Goal: Task Accomplishment & Management: Complete application form

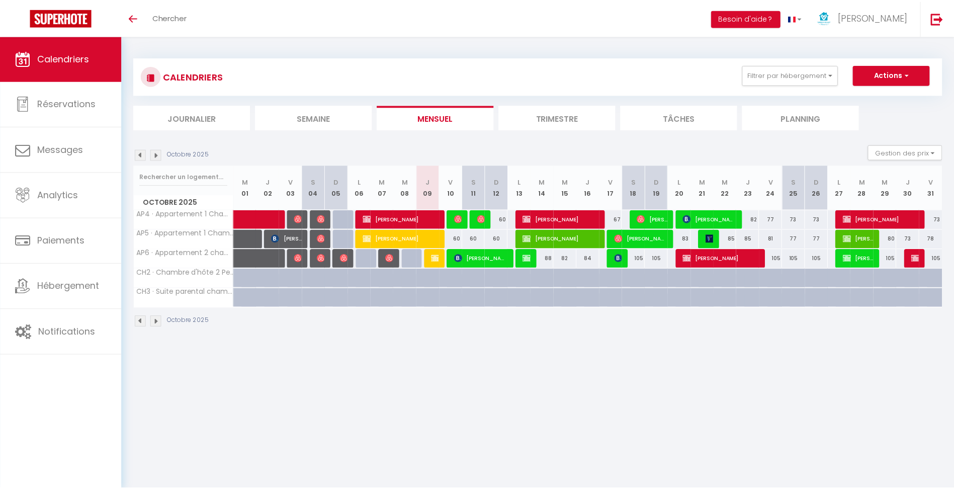
scroll to position [35, 0]
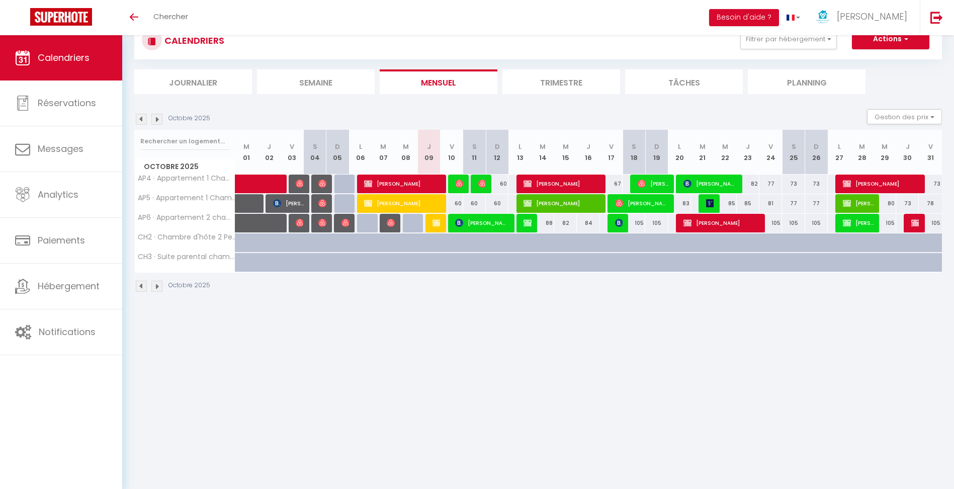
click at [547, 86] on li "Trimestre" at bounding box center [562, 81] width 118 height 25
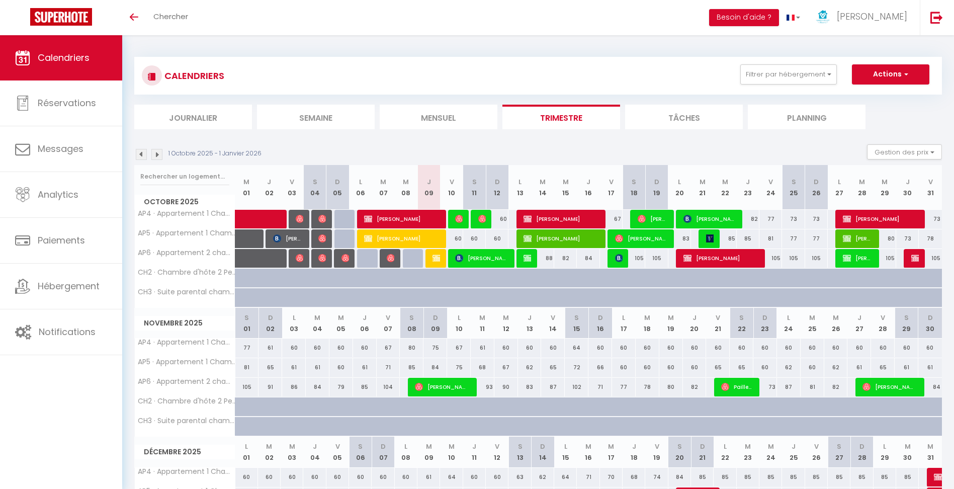
click at [909, 258] on div at bounding box center [915, 258] width 23 height 19
click at [915, 257] on img at bounding box center [916, 258] width 8 height 8
select select "OK"
select select "KO"
select select "0"
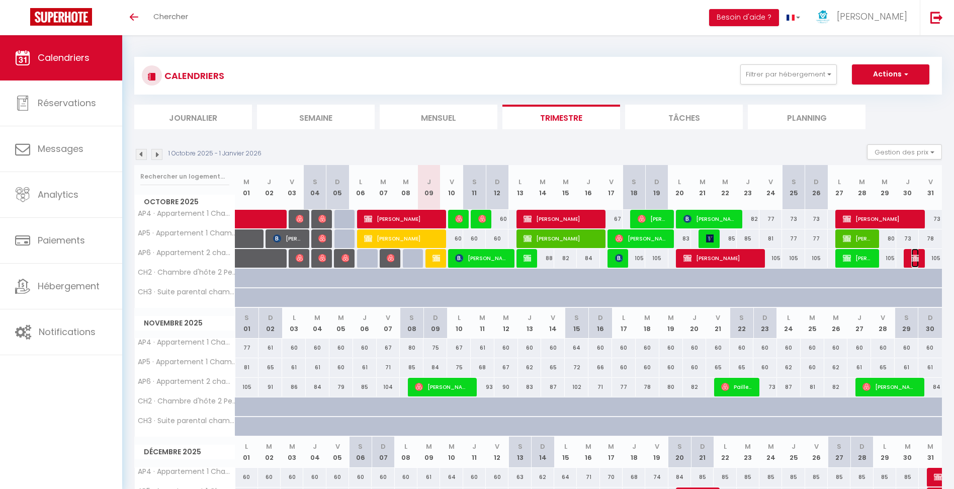
select select "0"
select select "1"
select select
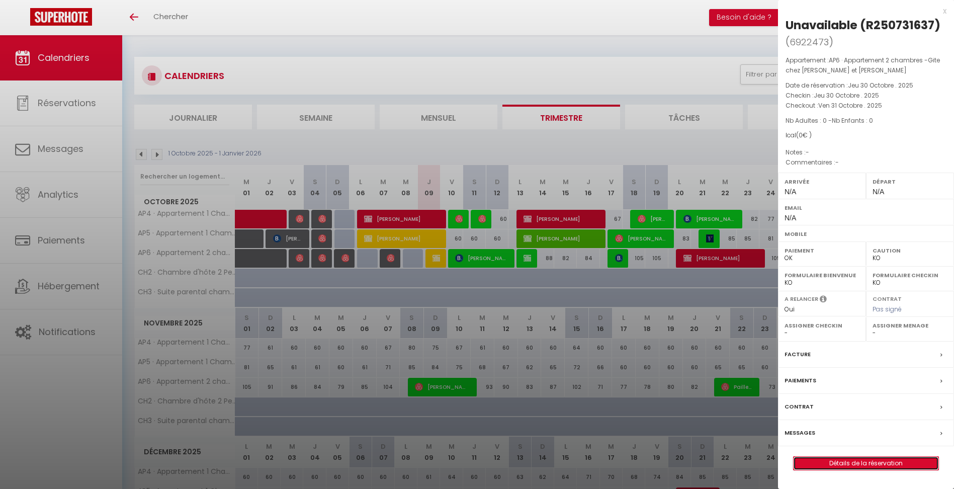
click at [854, 464] on link "Détails de la réservation" at bounding box center [866, 463] width 145 height 13
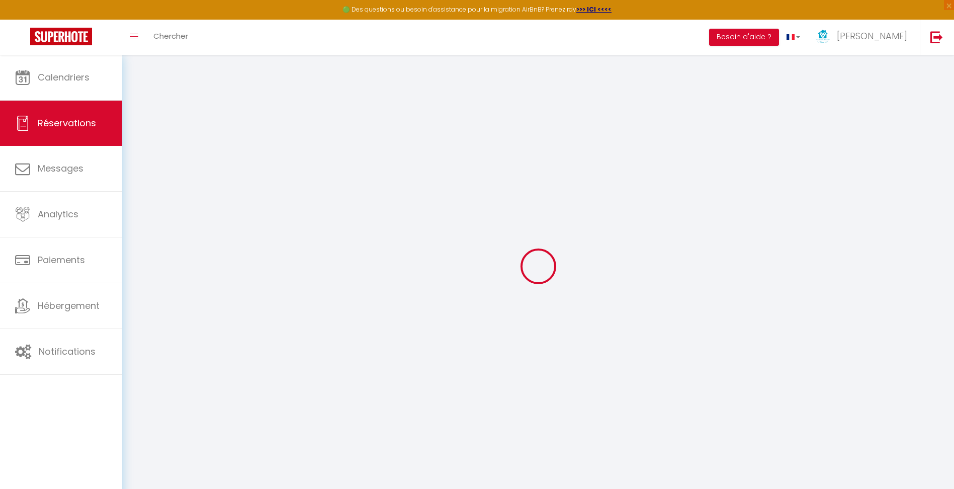
select select
checkbox input "false"
select select
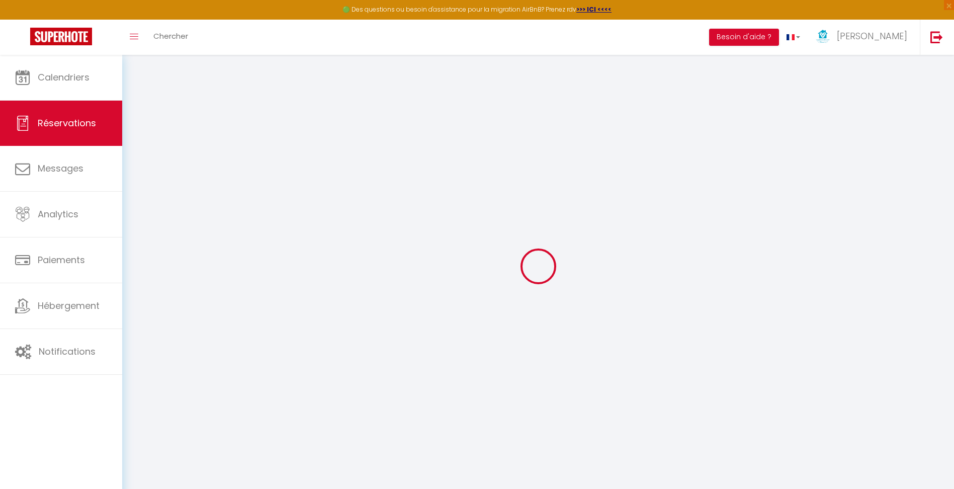
select select
checkbox input "false"
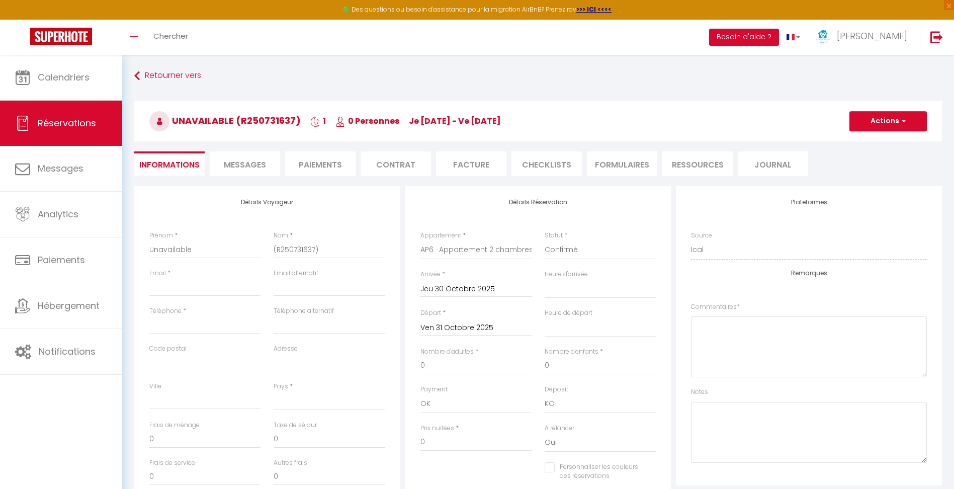
select select
checkbox input "false"
select select
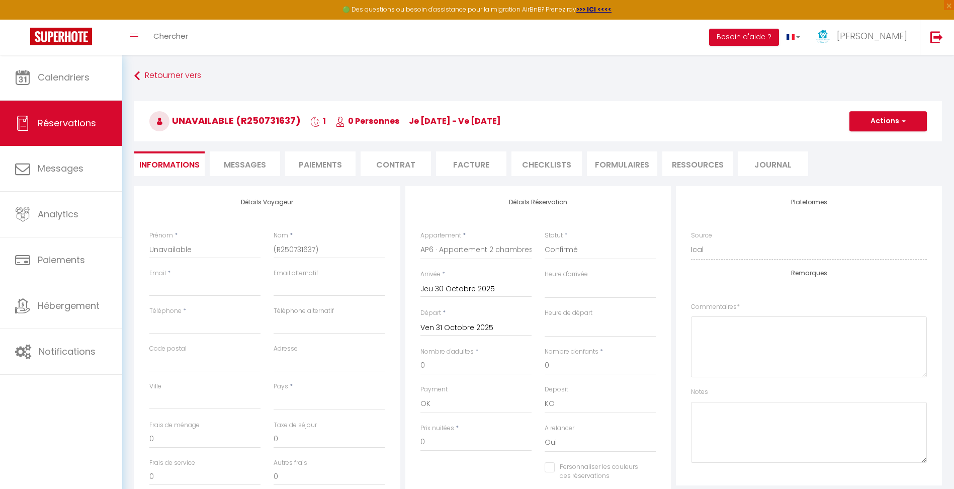
checkbox input "false"
select select
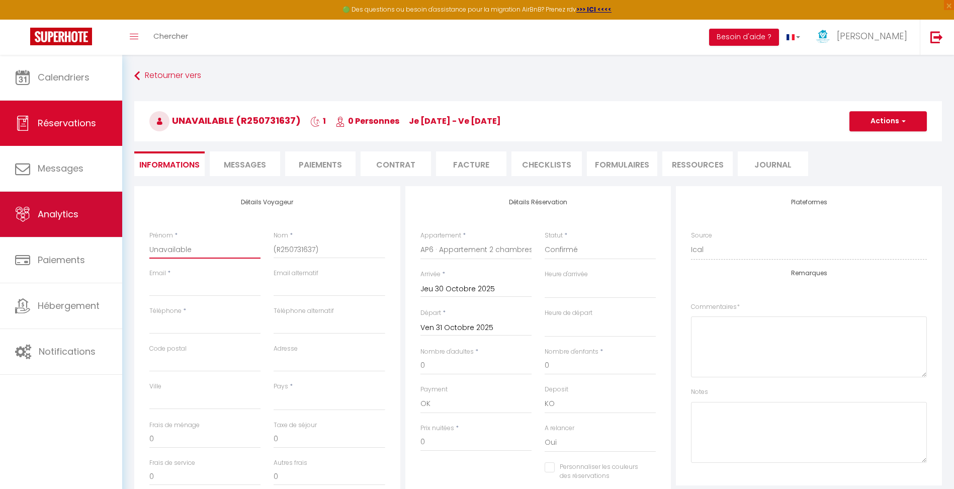
drag, startPoint x: 214, startPoint y: 251, endPoint x: 18, endPoint y: 229, distance: 196.9
click at [18, 229] on div "🟢 Des questions ou besoin d'assistance pour la migration AirBnB? Prenez rdv >>>…" at bounding box center [477, 404] width 954 height 698
type input "M"
select select
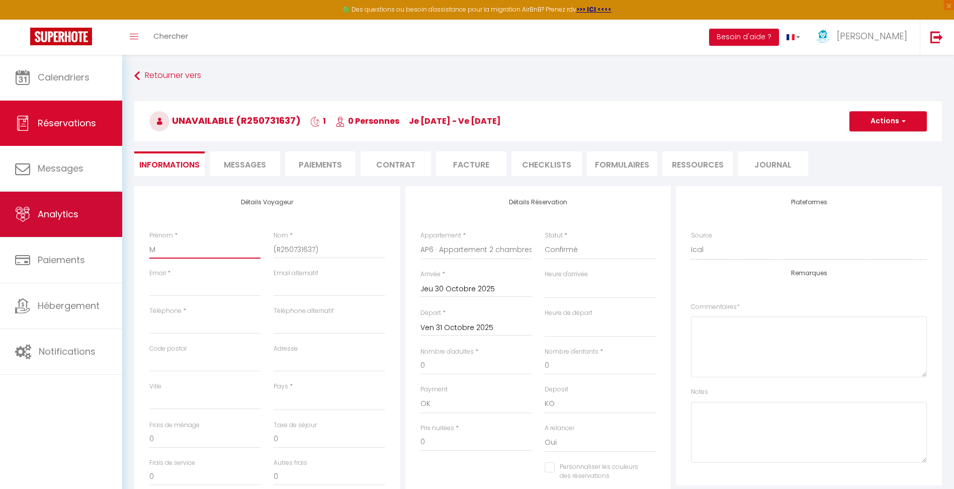
select select
checkbox input "false"
type input "Ma"
select select
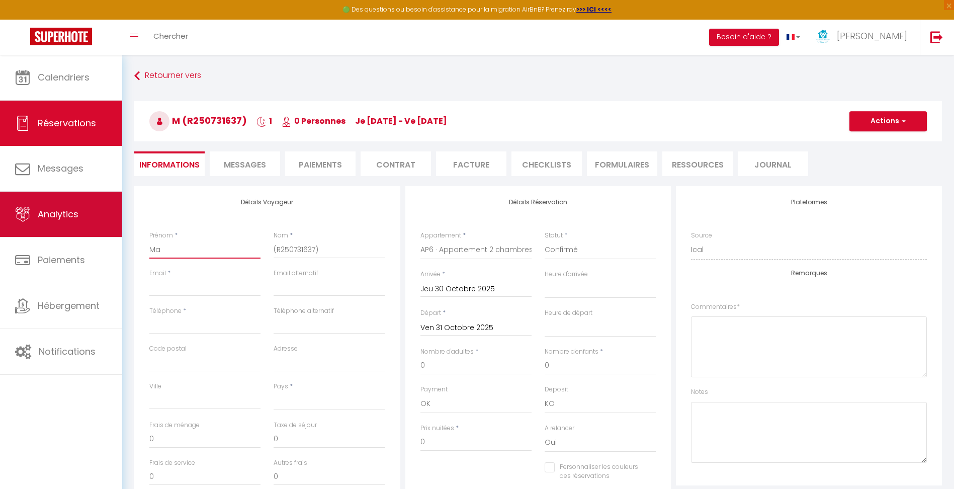
select select
checkbox input "false"
type input "Man"
select select
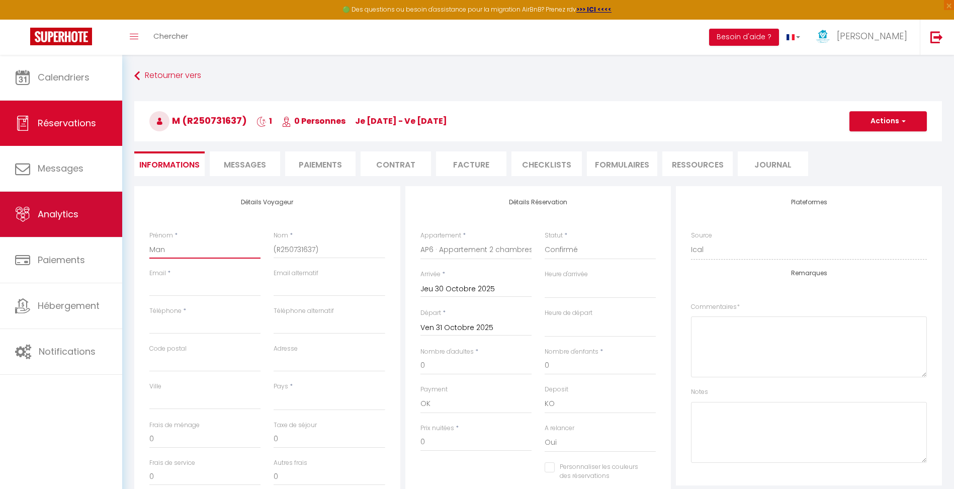
select select
checkbox input "false"
type input "Mano"
select select
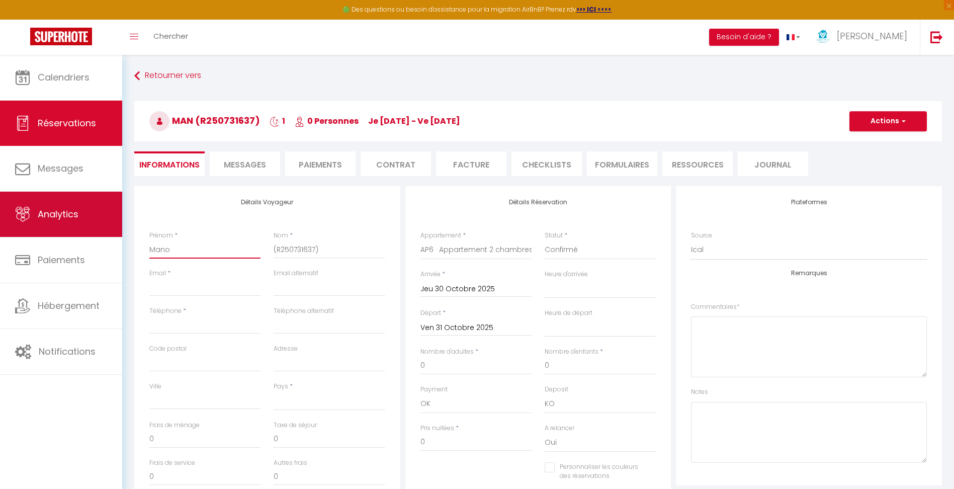
select select
checkbox input "false"
type input "Manon"
select select
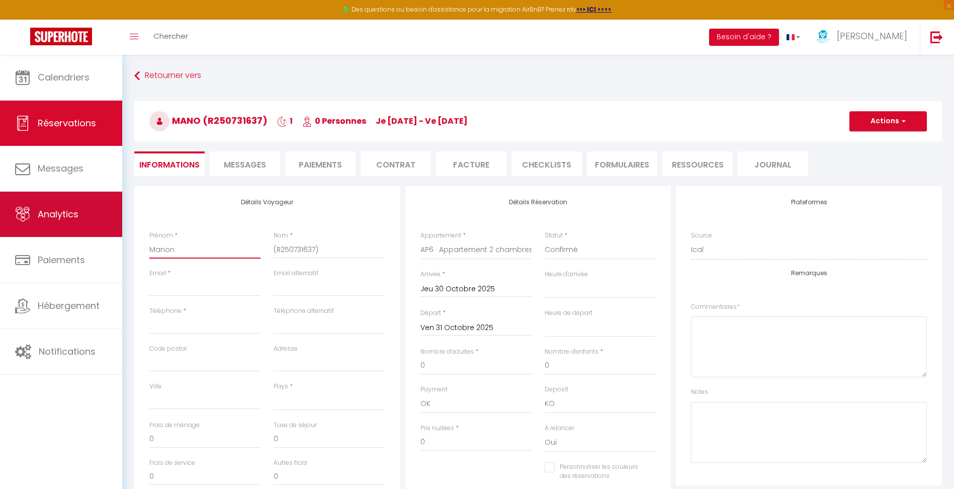
select select
checkbox input "false"
type input "Manon"
select select
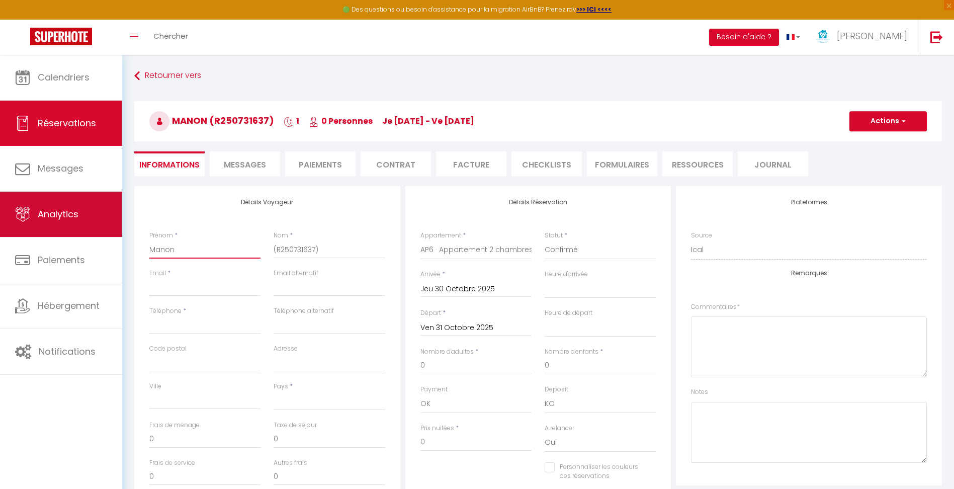
select select
checkbox input "false"
type input "Manon"
type input "C"
select select
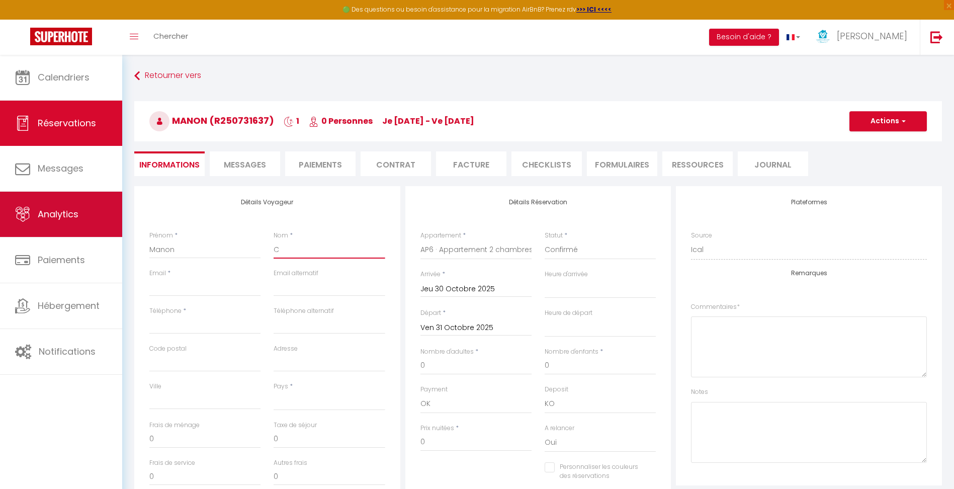
select select
checkbox input "false"
type input "Ch"
select select
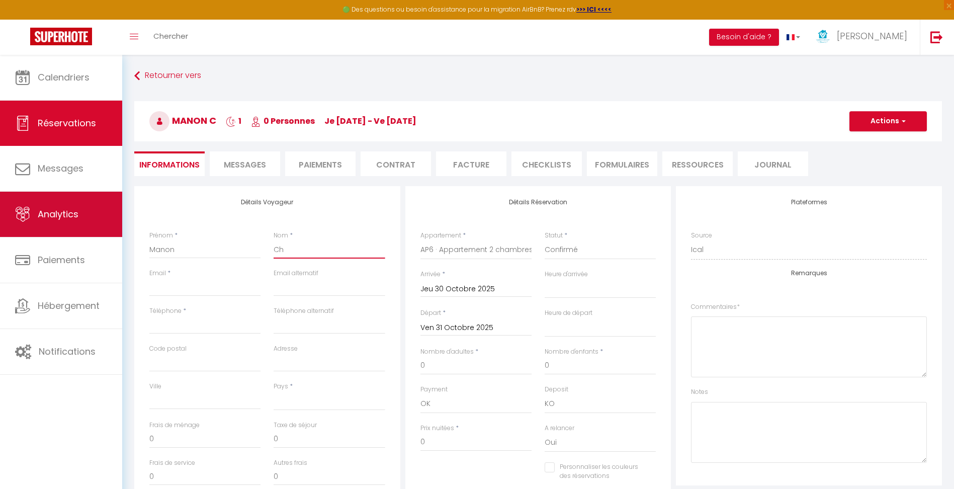
select select
checkbox input "false"
type input "Che"
select select
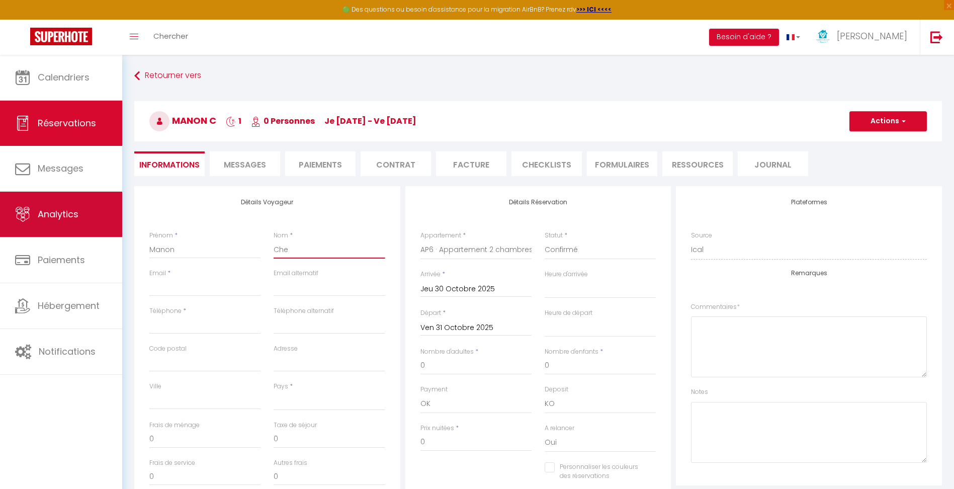
select select
checkbox input "false"
type input "Chev"
select select
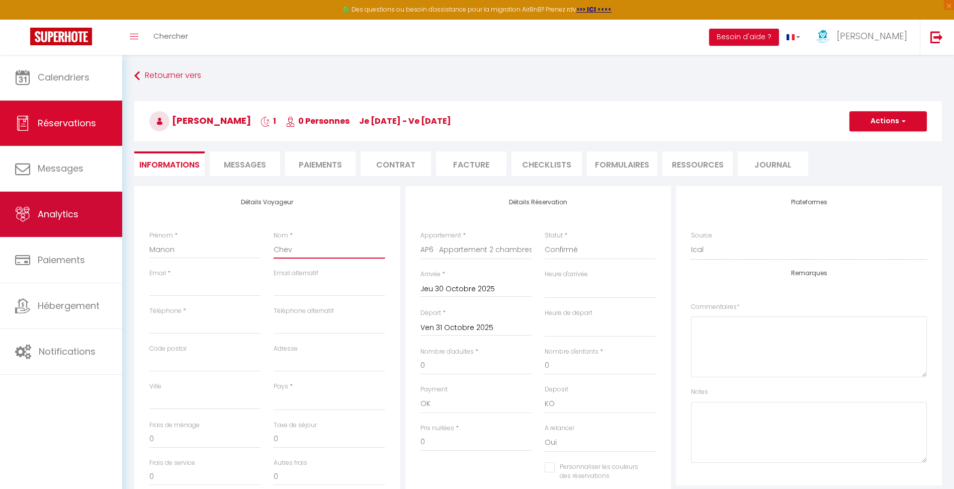
select select
checkbox input "false"
type input "Cheva"
select select
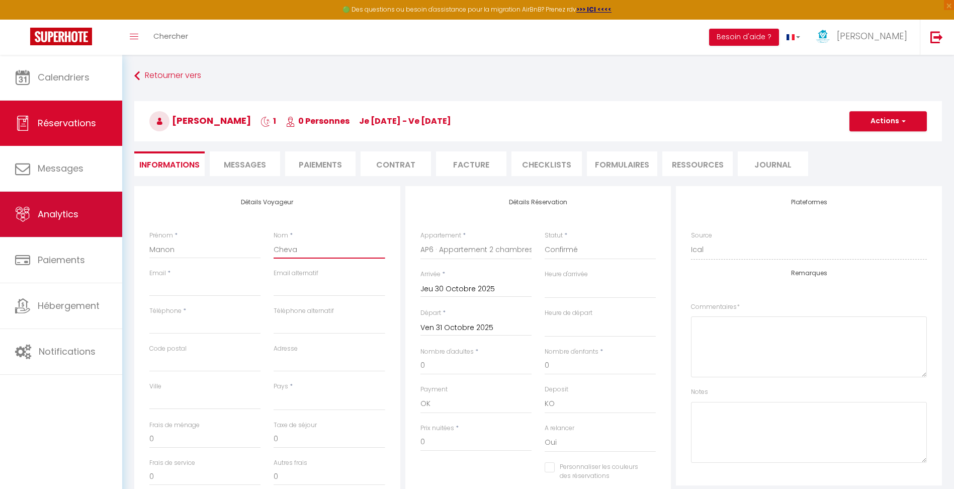
select select
checkbox input "false"
type input "Cheval"
select select
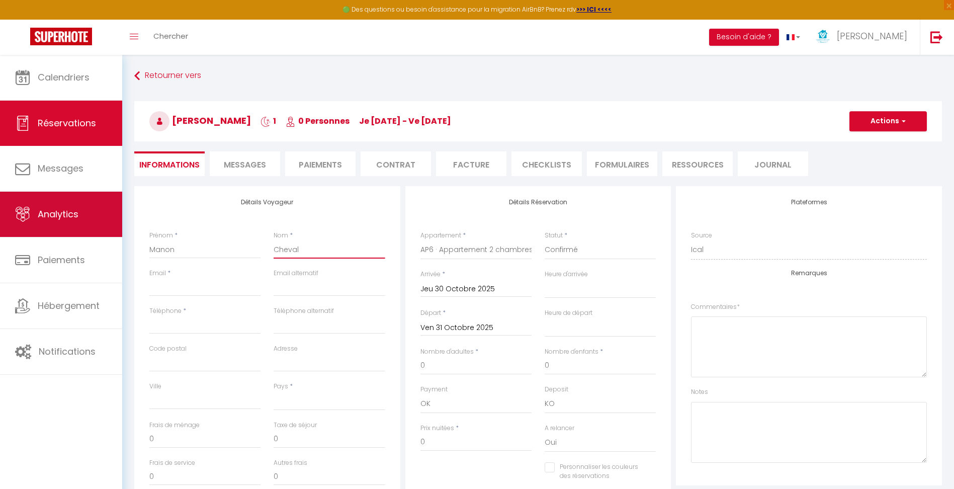
select select
checkbox input "false"
type input "Chevall"
select select
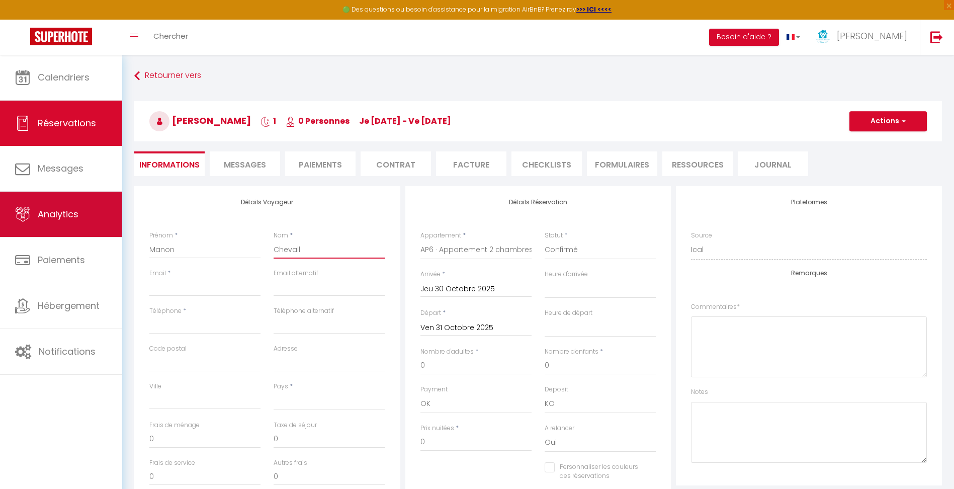
select select
checkbox input "false"
type input "Chevalli"
select select
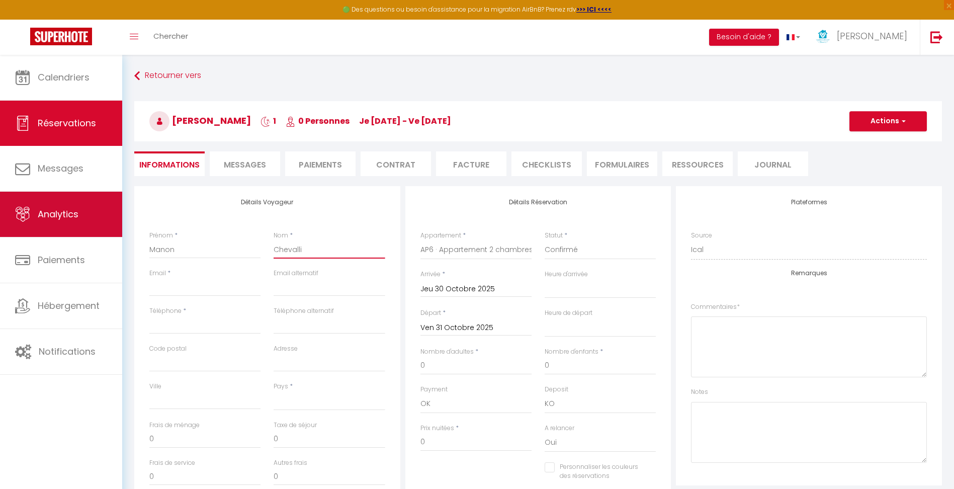
select select
checkbox input "false"
type input "Chevallie"
select select
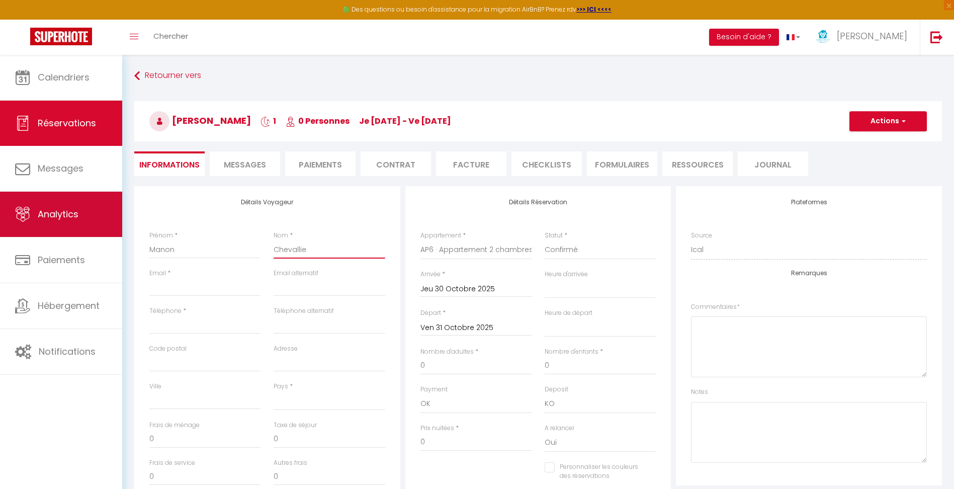
select select
checkbox input "false"
type input "Chevallier"
select select
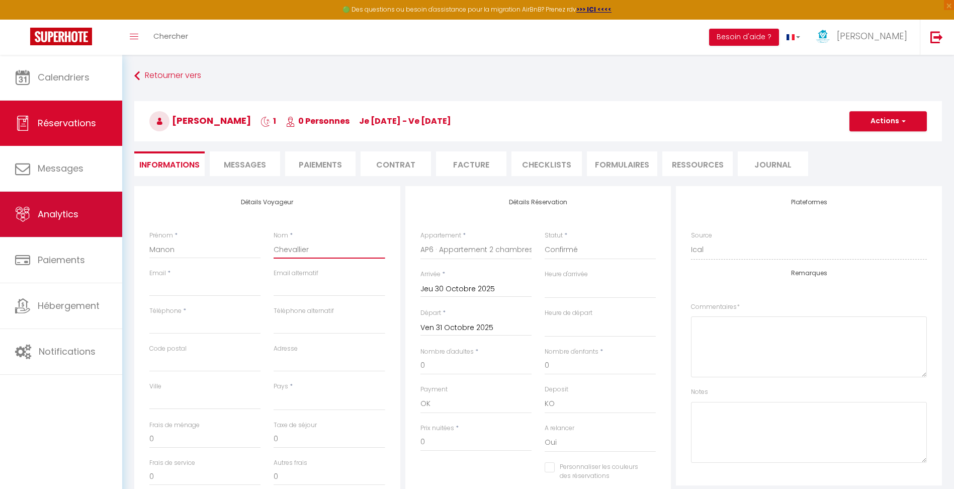
select select
checkbox input "false"
type input "Chevallie"
select select
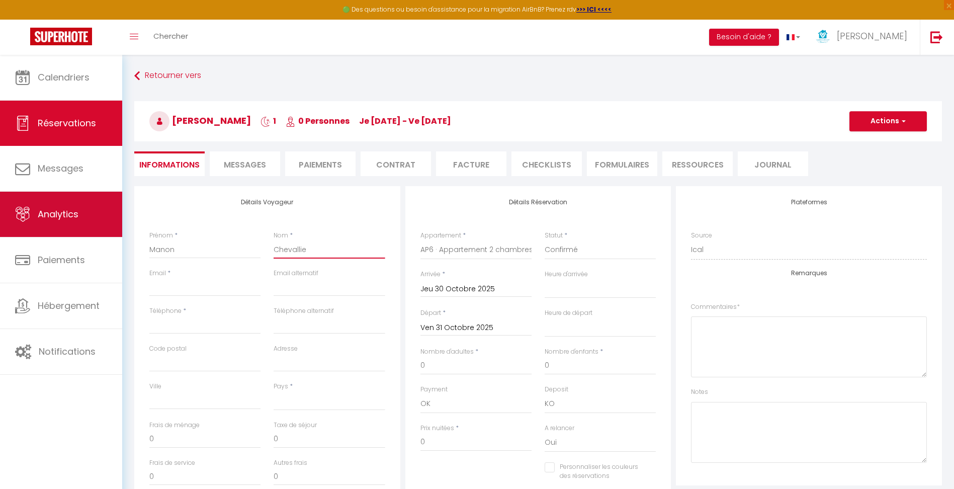
select select
checkbox input "false"
type input "Chevalli"
select select
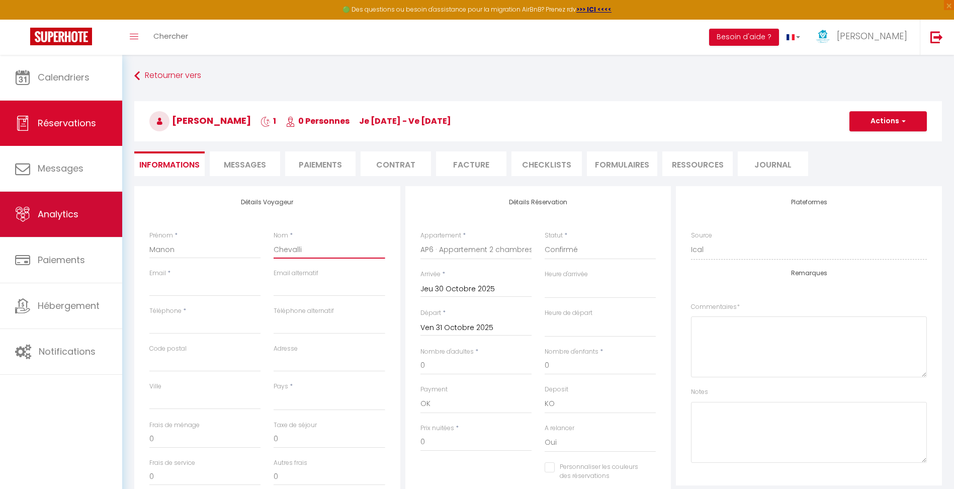
select select
checkbox input "false"
type input "Chevall"
select select
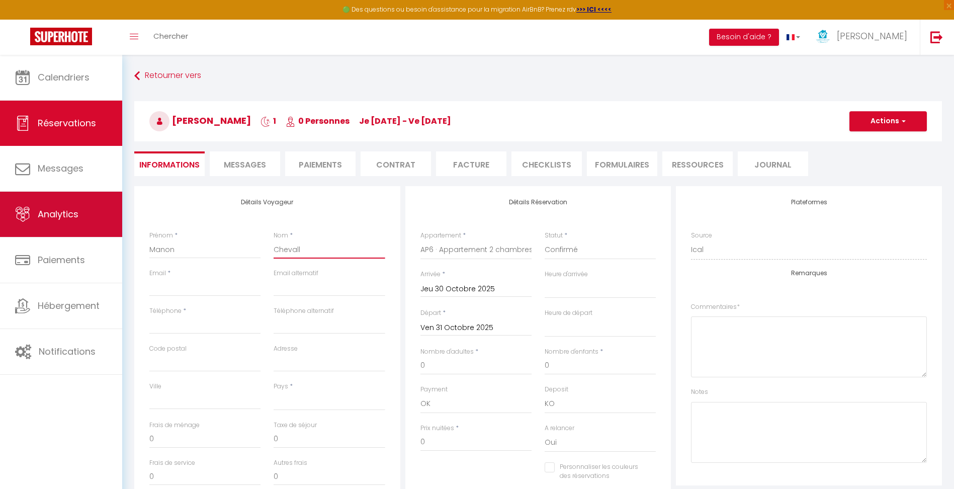
select select
checkbox input "false"
type input "Chevalli"
select select
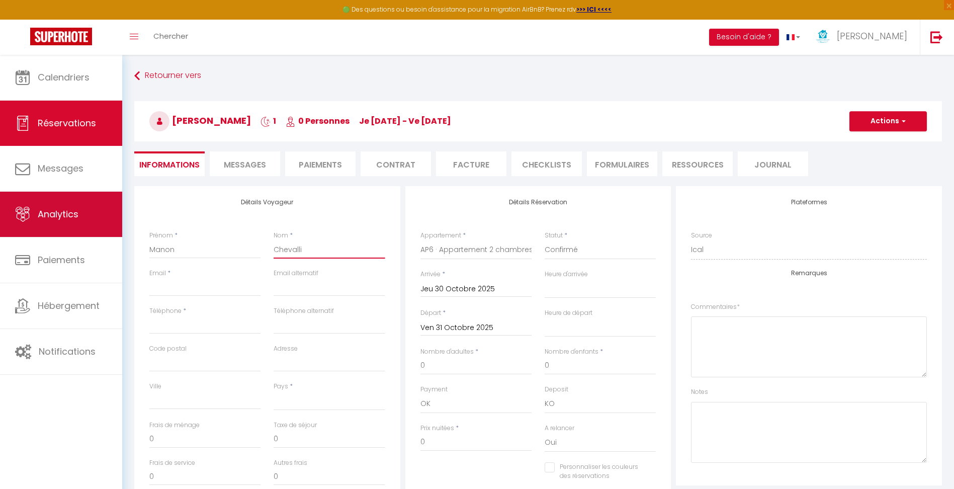
select select
checkbox input "false"
type input "Chevallie"
select select
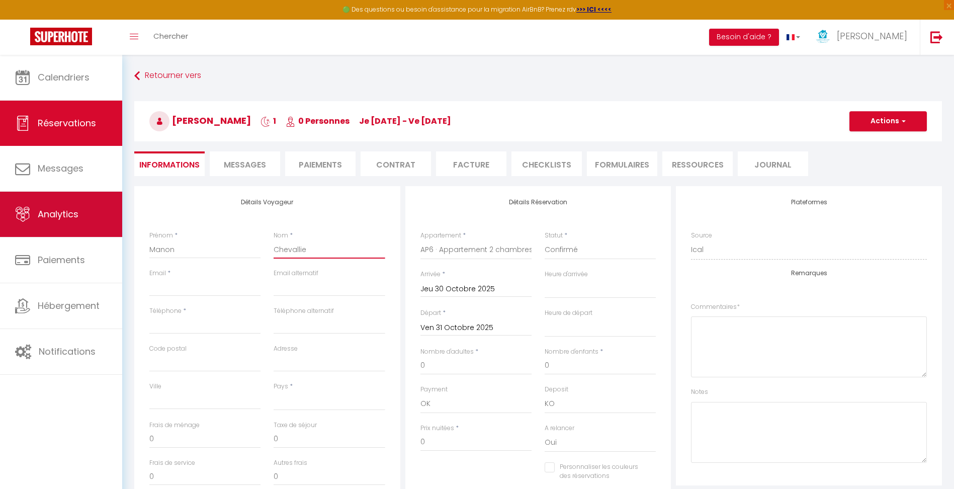
select select
checkbox input "false"
type input "Chevallier"
select select
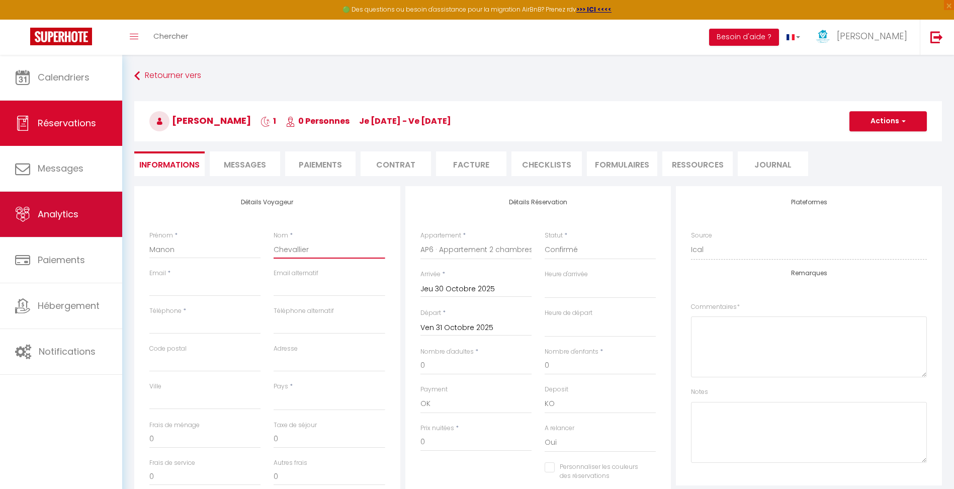
select select
checkbox input "false"
type input "Chevallier"
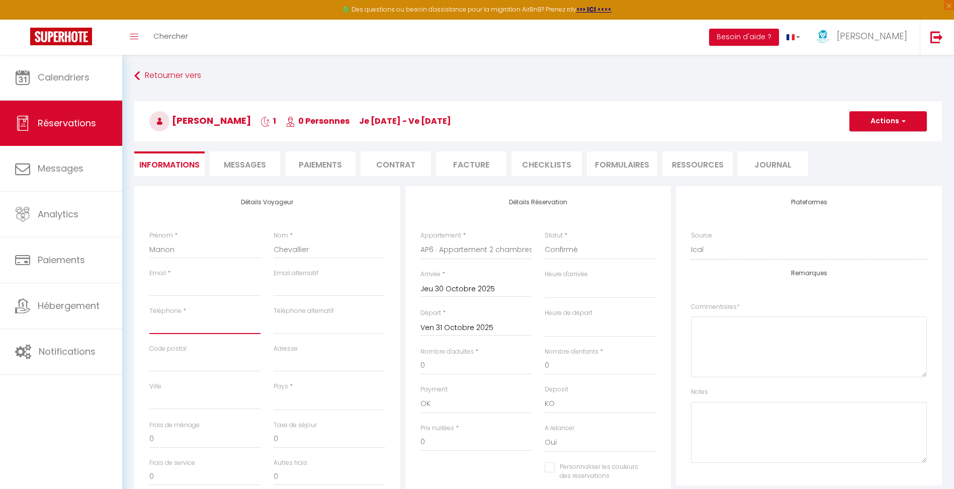
click at [228, 323] on input "Téléphone" at bounding box center [204, 325] width 111 height 18
paste input "0687161929"
type input "0687161929"
select select
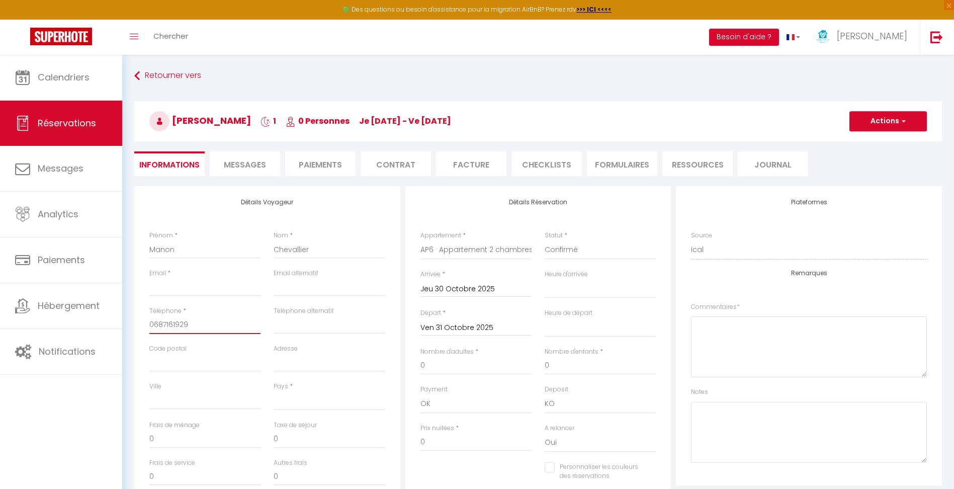
select select
checkbox input "false"
type input "0687161929"
click at [201, 286] on input "Email client" at bounding box center [204, 287] width 111 height 18
paste input "[EMAIL_ADDRESS][DOMAIN_NAME]"
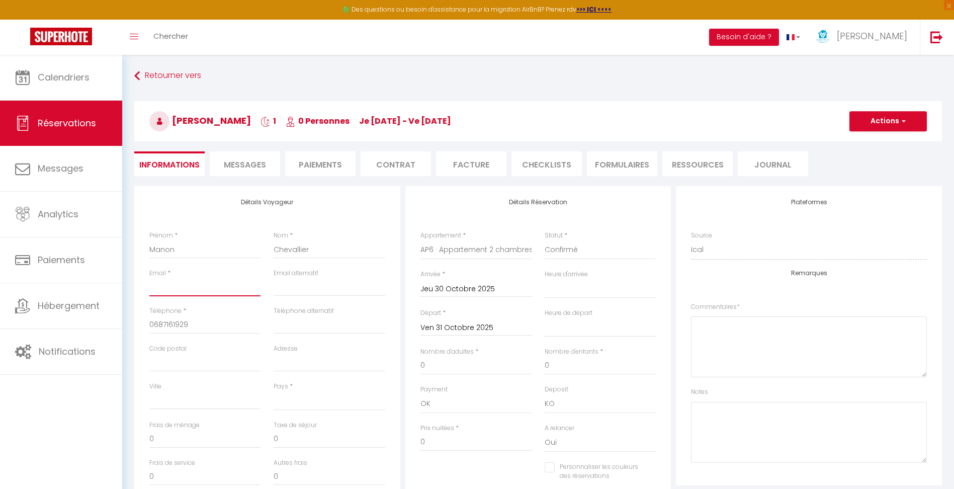
type input "[EMAIL_ADDRESS][DOMAIN_NAME]"
select select
checkbox input "false"
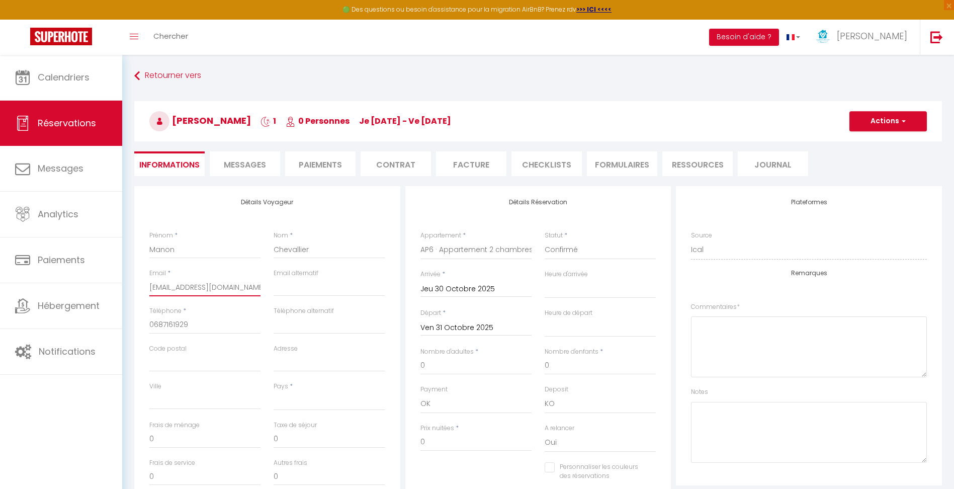
type input "[EMAIL_ADDRESS][DOMAIN_NAME]"
click at [294, 366] on input "Adresse" at bounding box center [329, 363] width 111 height 18
paste input "[STREET_ADDRESS]"
type input "[STREET_ADDRESS]"
select select
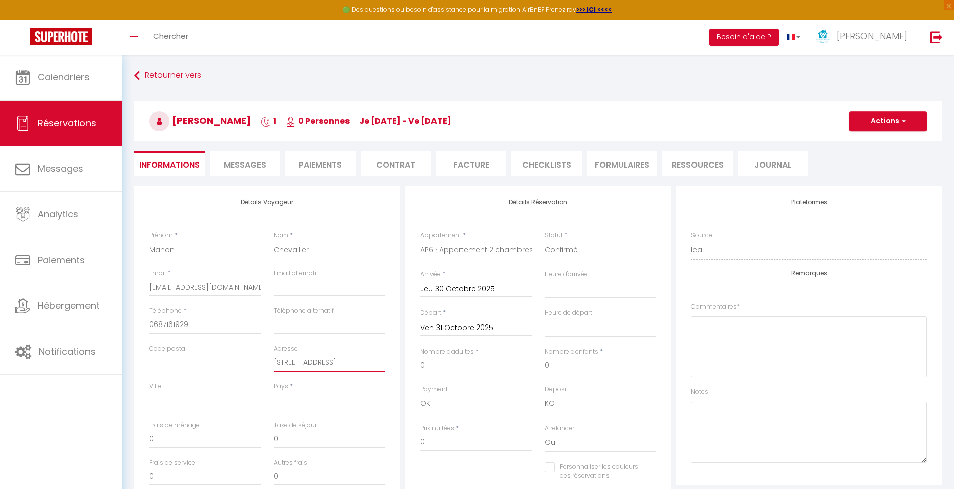
select select
checkbox input "false"
type input "[STREET_ADDRESS]"
click at [220, 364] on input "Code postal" at bounding box center [204, 363] width 111 height 18
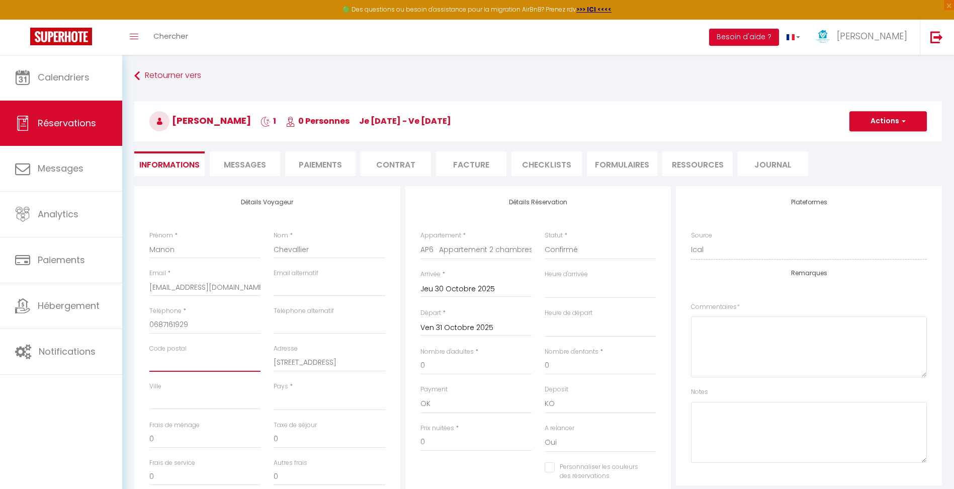
type input "2"
select select
checkbox input "false"
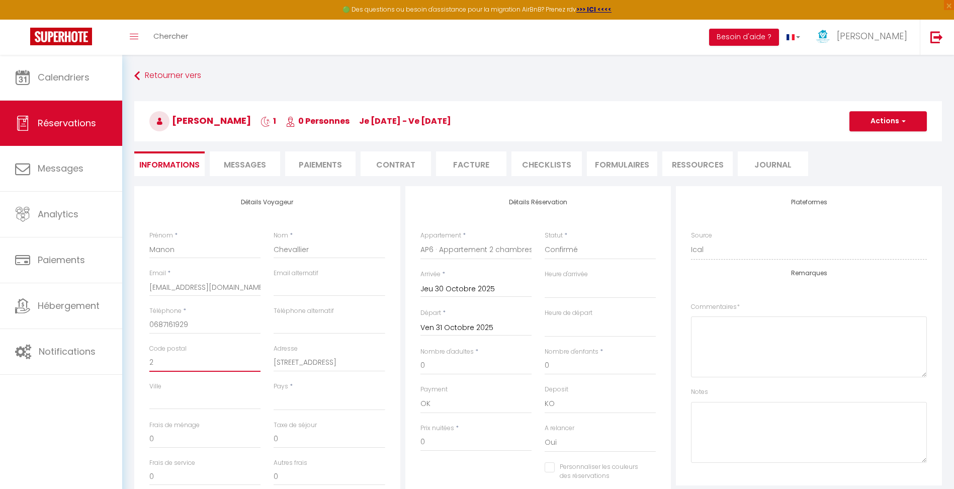
type input "26"
select select
checkbox input "false"
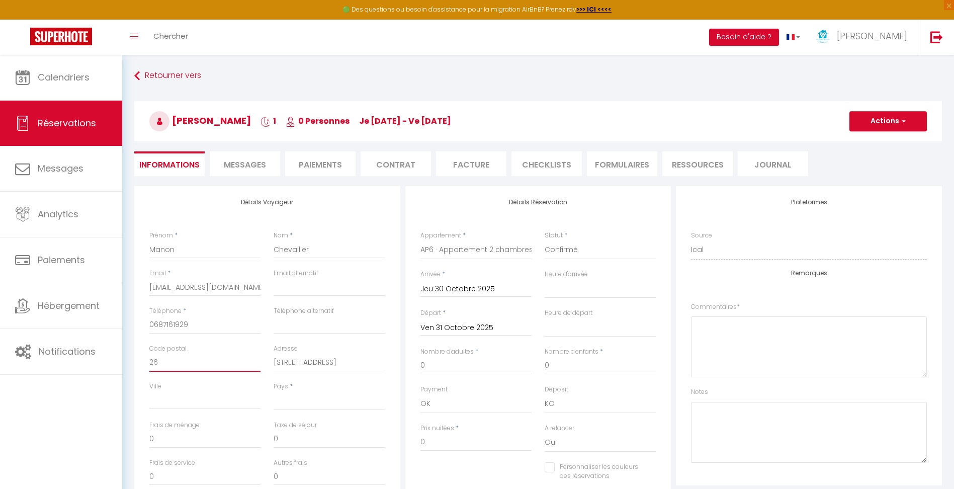
type input "261"
select select
checkbox input "false"
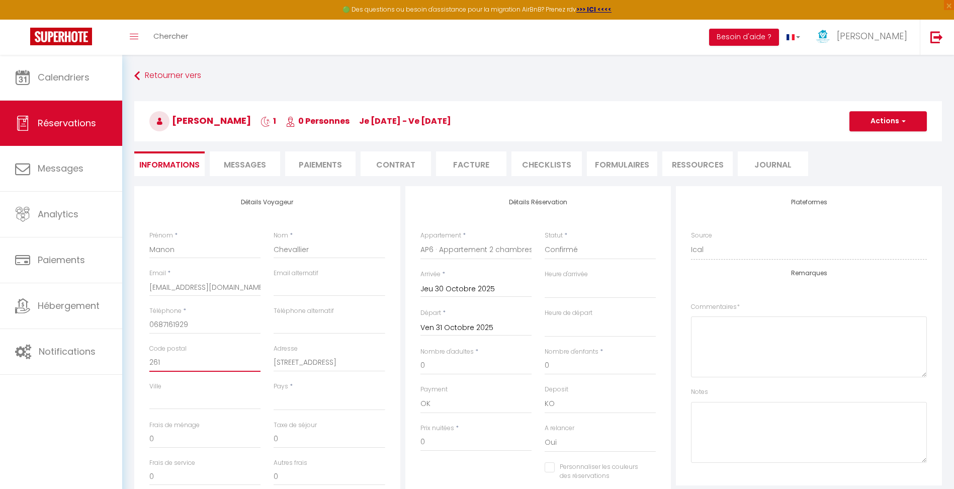
type input "2619"
select select
checkbox input "false"
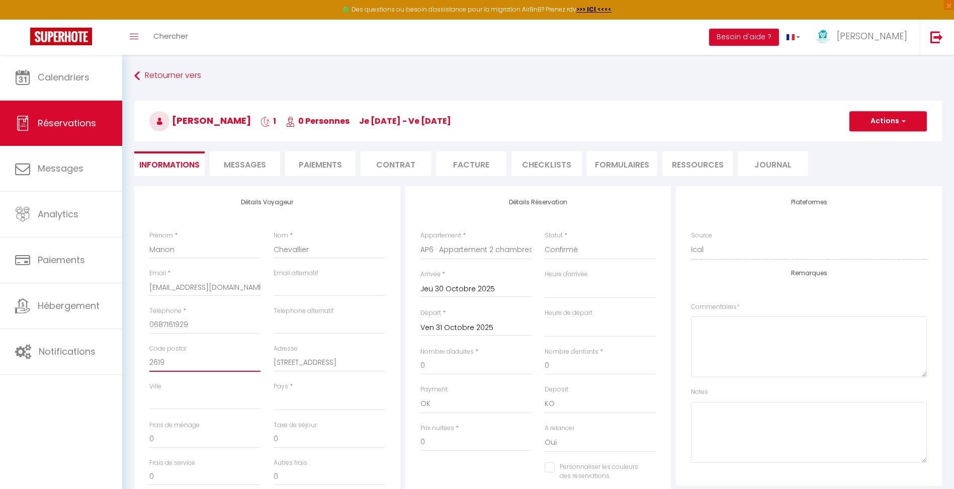
type input "26190"
select select
checkbox input "false"
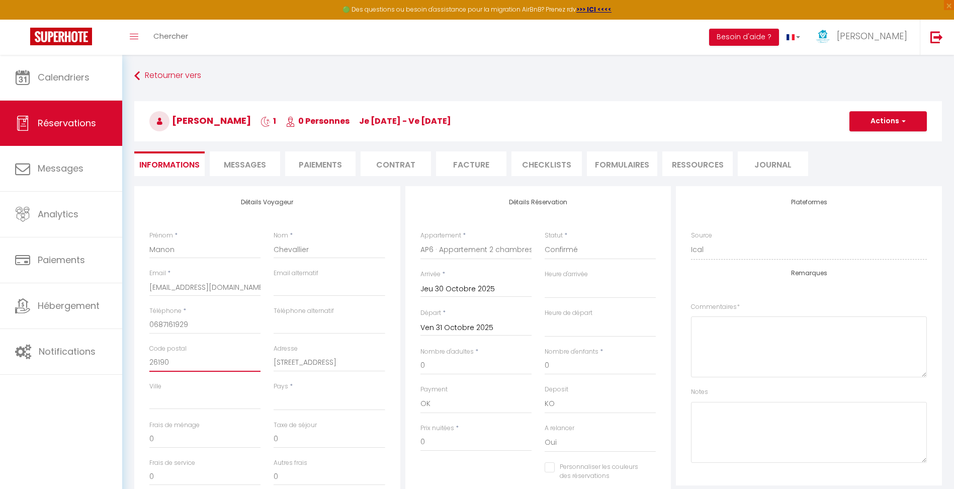
type input "26190"
click at [229, 398] on input "Ville" at bounding box center [204, 400] width 111 height 18
paste input "Sainte-Eulalie-en-Royans"
type input "Sainte-Eulalie-en-Royans"
select select
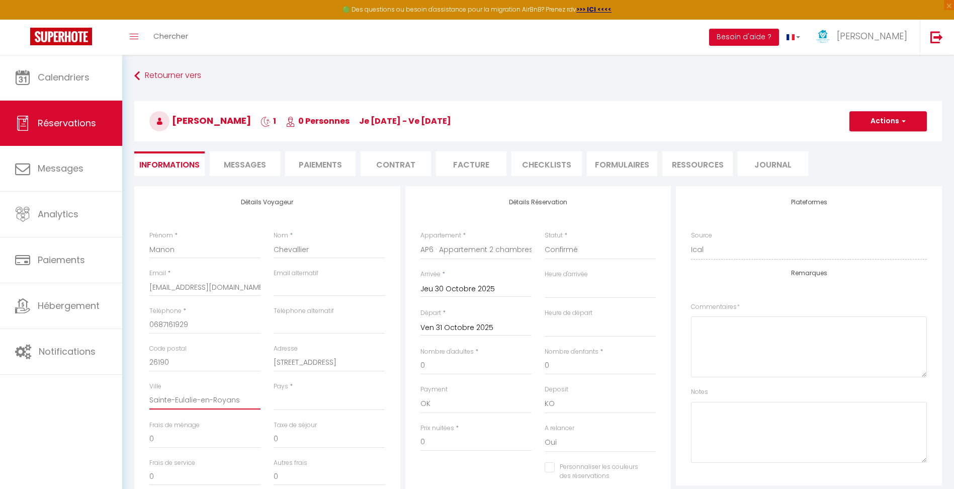
select select
checkbox input "false"
type input "Sainte-Eulalie-en-Royans"
click at [320, 398] on select "[GEOGRAPHIC_DATA] [GEOGRAPHIC_DATA] [GEOGRAPHIC_DATA] [GEOGRAPHIC_DATA] [GEOGRA…" at bounding box center [329, 400] width 111 height 19
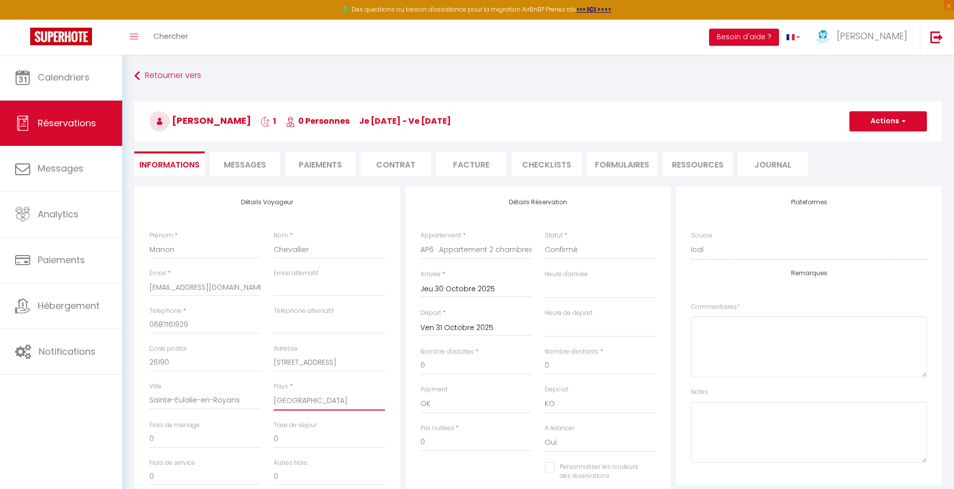
click at [274, 391] on select "[GEOGRAPHIC_DATA] [GEOGRAPHIC_DATA] [GEOGRAPHIC_DATA] [GEOGRAPHIC_DATA] [GEOGRA…" at bounding box center [329, 400] width 111 height 19
select select "FR"
select select
checkbox input "false"
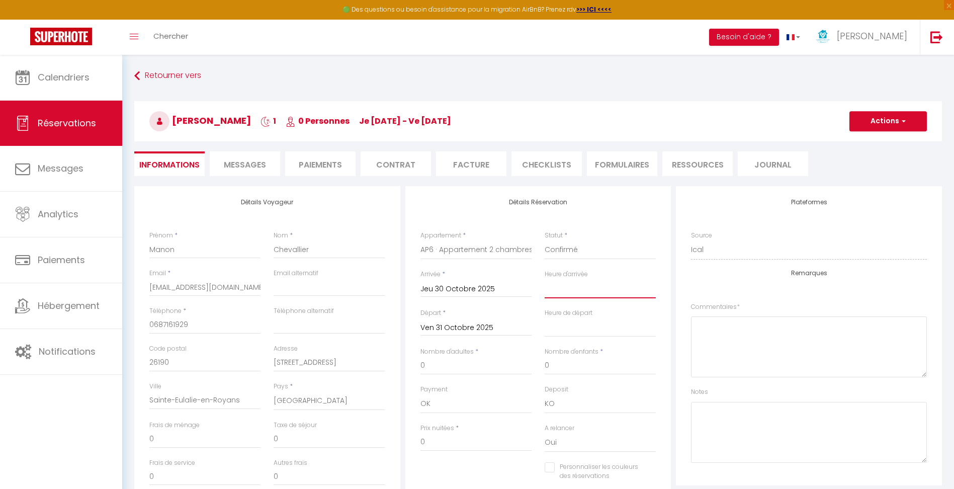
click at [560, 292] on select "00:00 00:30 01:00 01:30 02:00 02:30 03:00 03:30 04:00 04:30 05:00 05:30 06:00 0…" at bounding box center [600, 288] width 111 height 19
select select "16:00"
select select
checkbox input "false"
click at [575, 328] on select "00:00 00:30 01:00 01:30 02:00 02:30 03:00 03:30 04:00 04:30 05:00 05:30 06:00 0…" at bounding box center [600, 327] width 111 height 19
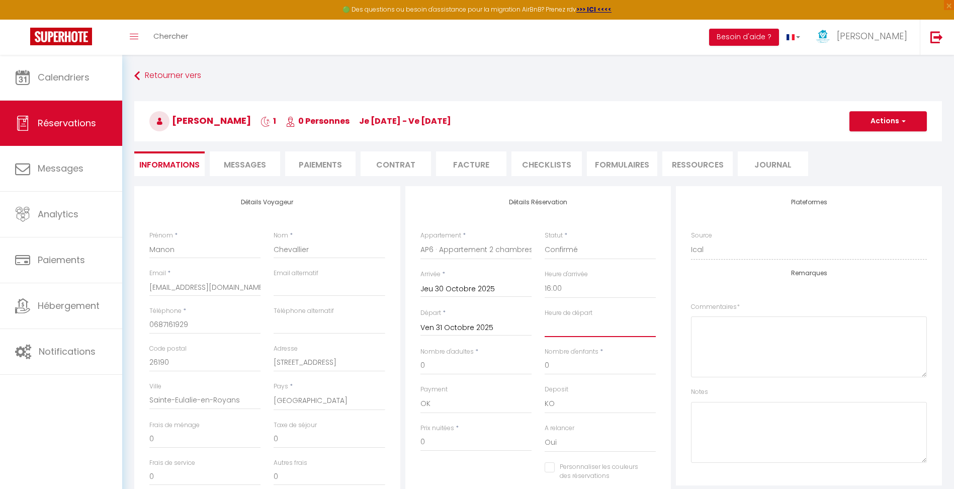
select select "10:00"
checkbox input "false"
click at [575, 328] on select "00:00 00:30 01:00 01:30 02:00 02:30 03:00 03:30 04:00 04:30 05:00 05:30 06:00 0…" at bounding box center [600, 327] width 111 height 19
click at [741, 352] on textarea at bounding box center [809, 346] width 236 height 61
type textarea "Gite de france"
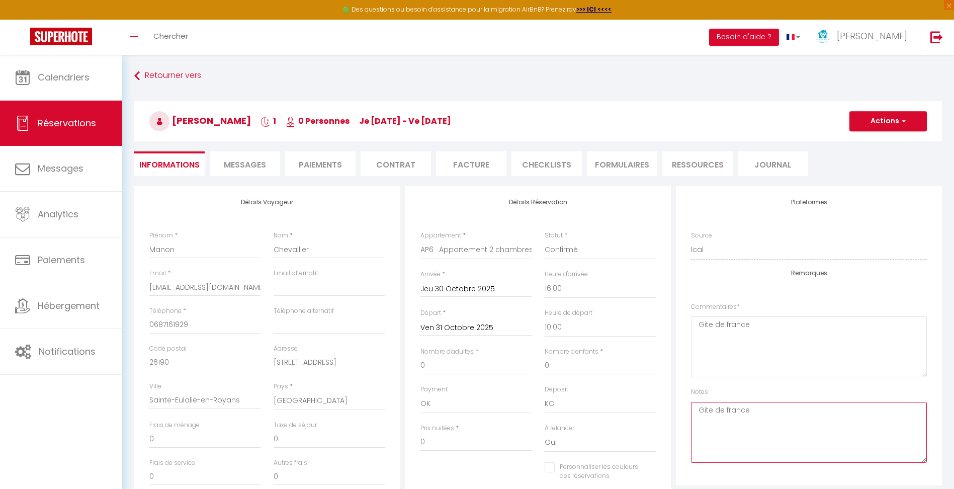
type textarea "Gite de france"
click at [868, 122] on button "Actions" at bounding box center [888, 121] width 77 height 20
click at [860, 139] on link "Enregistrer" at bounding box center [878, 143] width 79 height 13
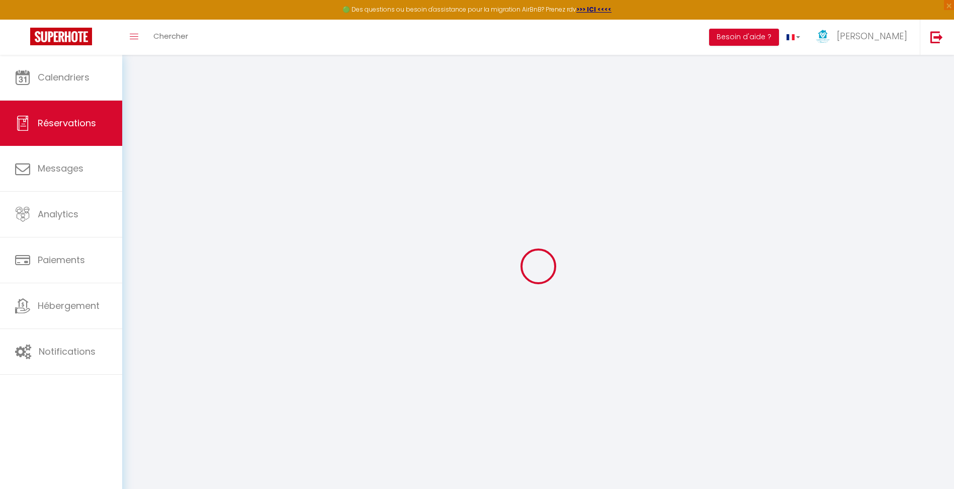
select select "not_cancelled"
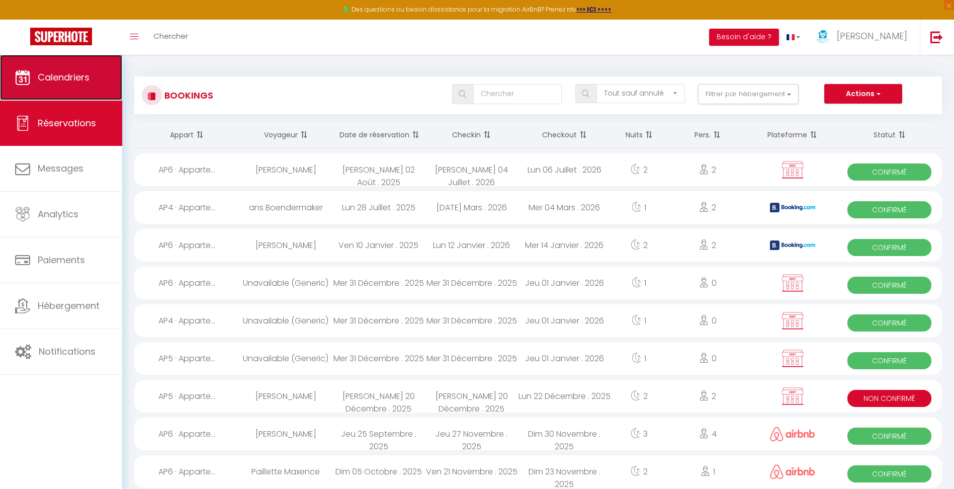
click at [74, 77] on span "Calendriers" at bounding box center [64, 77] width 52 height 13
